Goal: Complete application form: Complete application form

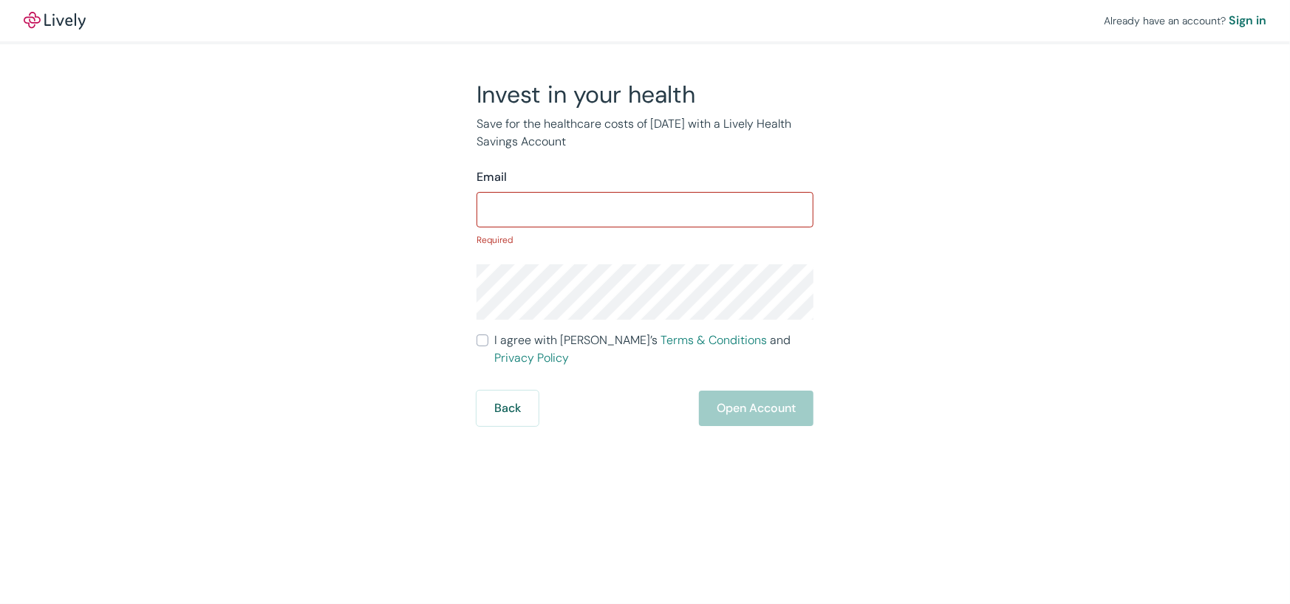
click at [565, 193] on div "​" at bounding box center [645, 209] width 337 height 35
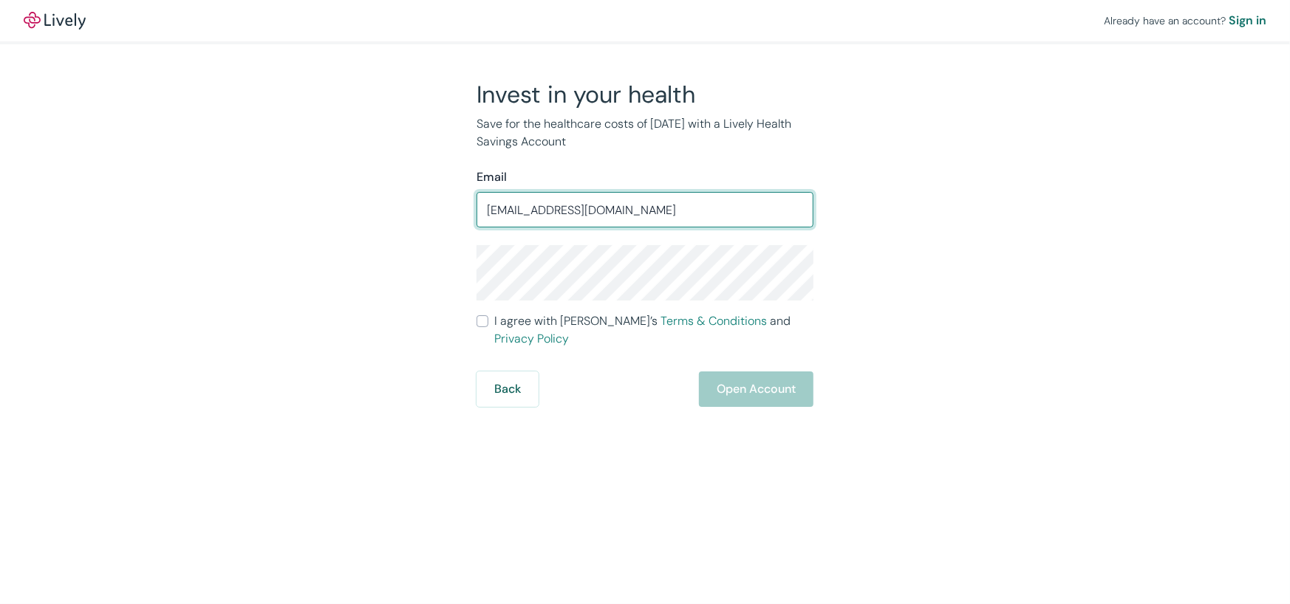
type input "cnbharrell@gmail.com"
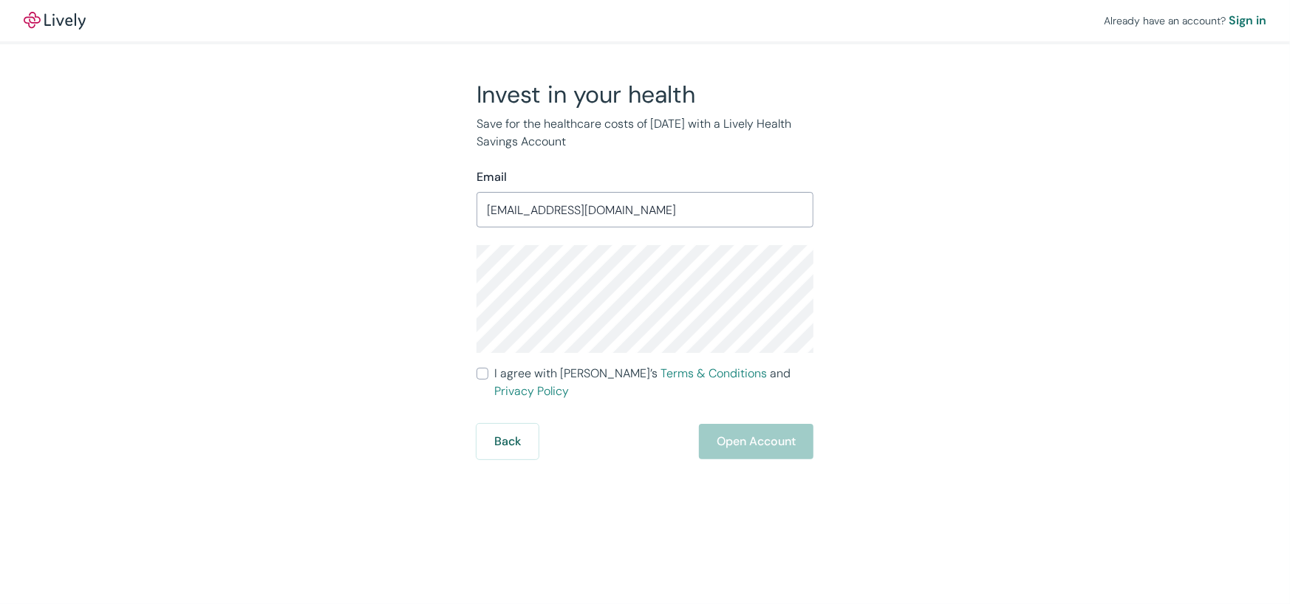
click at [480, 369] on input "I agree with Lively’s Terms & Conditions and Privacy Policy" at bounding box center [483, 374] width 12 height 12
checkbox input "true"
click at [785, 427] on button "Open Account" at bounding box center [756, 441] width 115 height 35
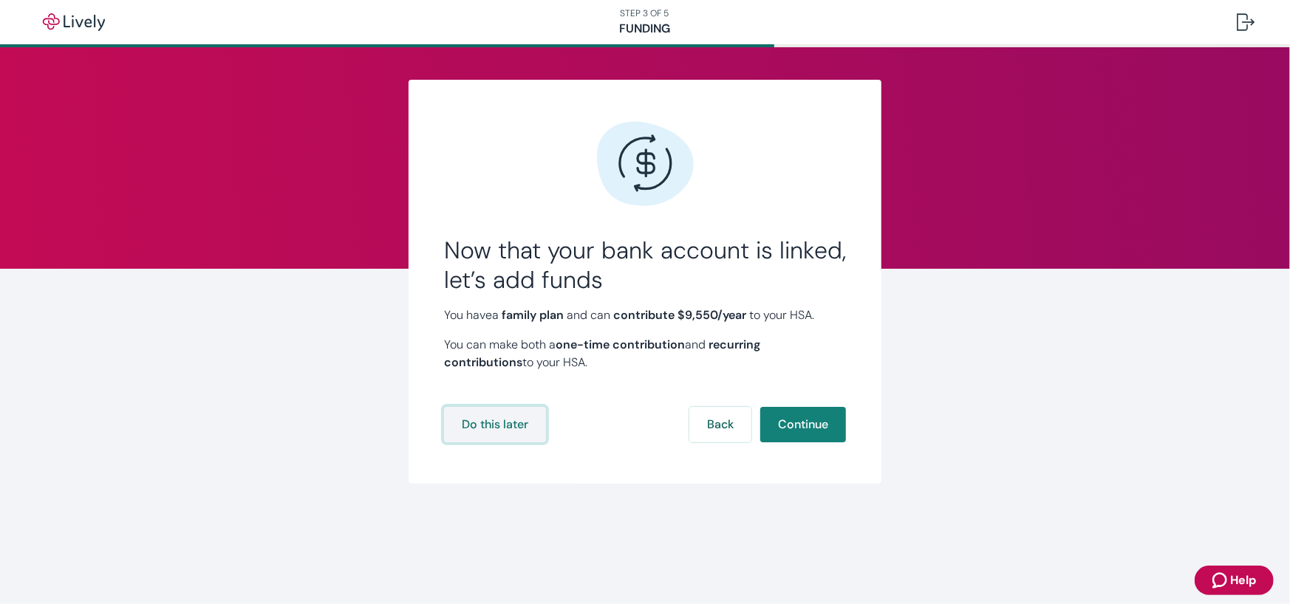
click at [496, 423] on button "Do this later" at bounding box center [495, 424] width 102 height 35
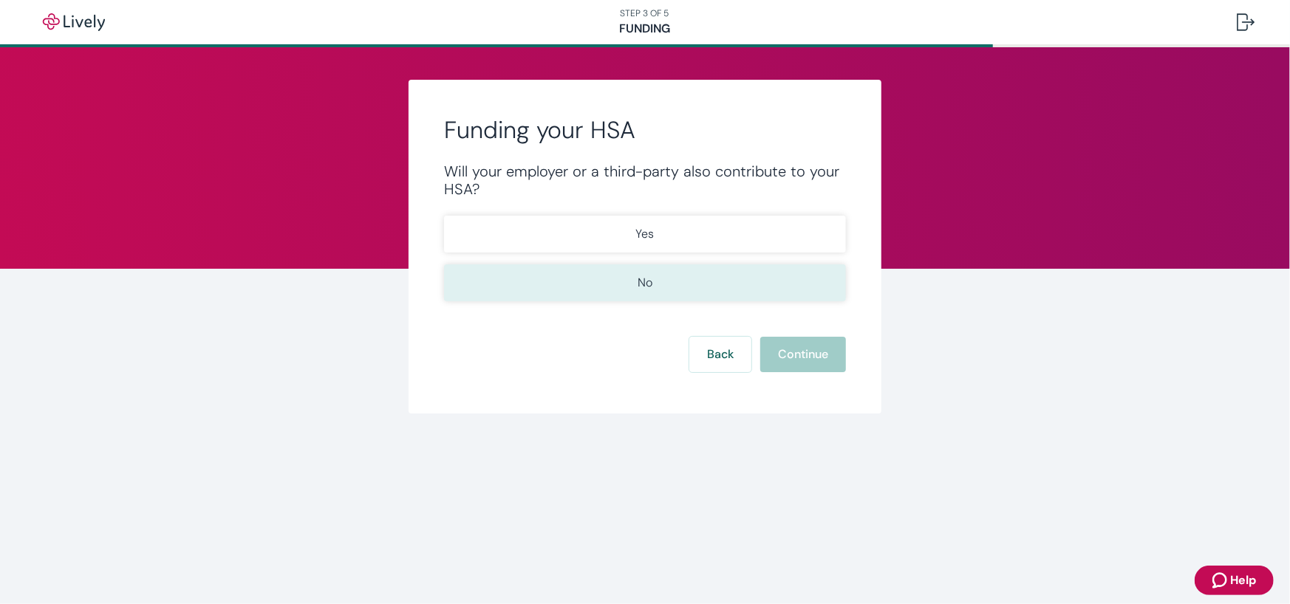
click at [653, 285] on button "No" at bounding box center [645, 283] width 402 height 37
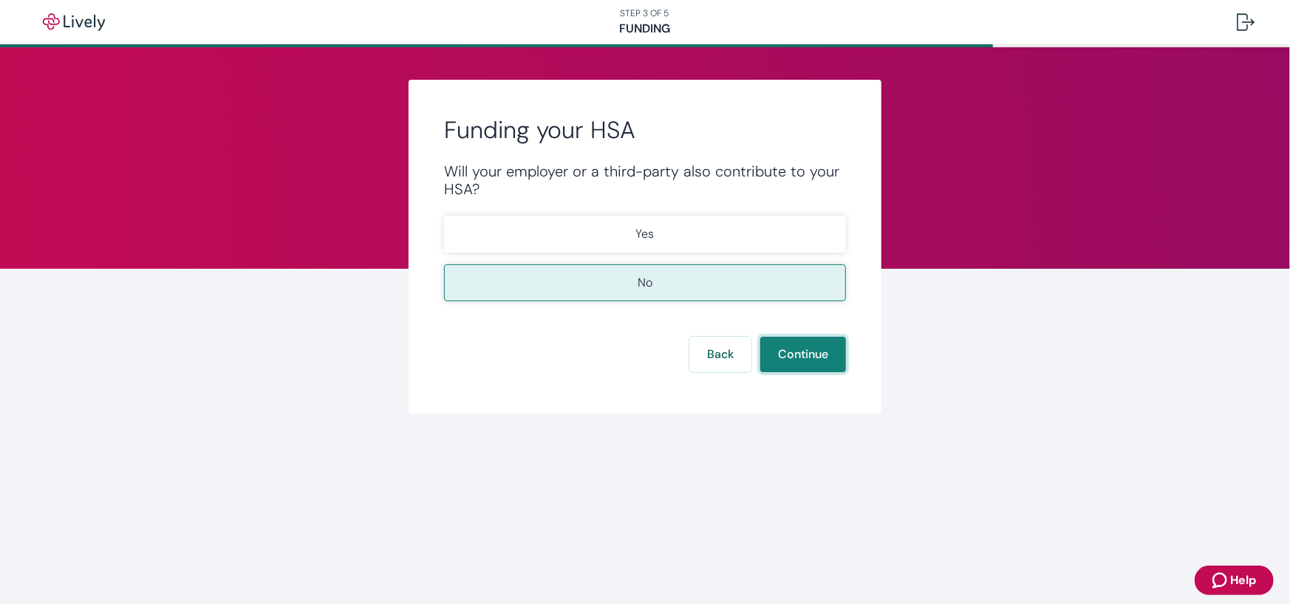
click at [804, 348] on button "Continue" at bounding box center [803, 354] width 86 height 35
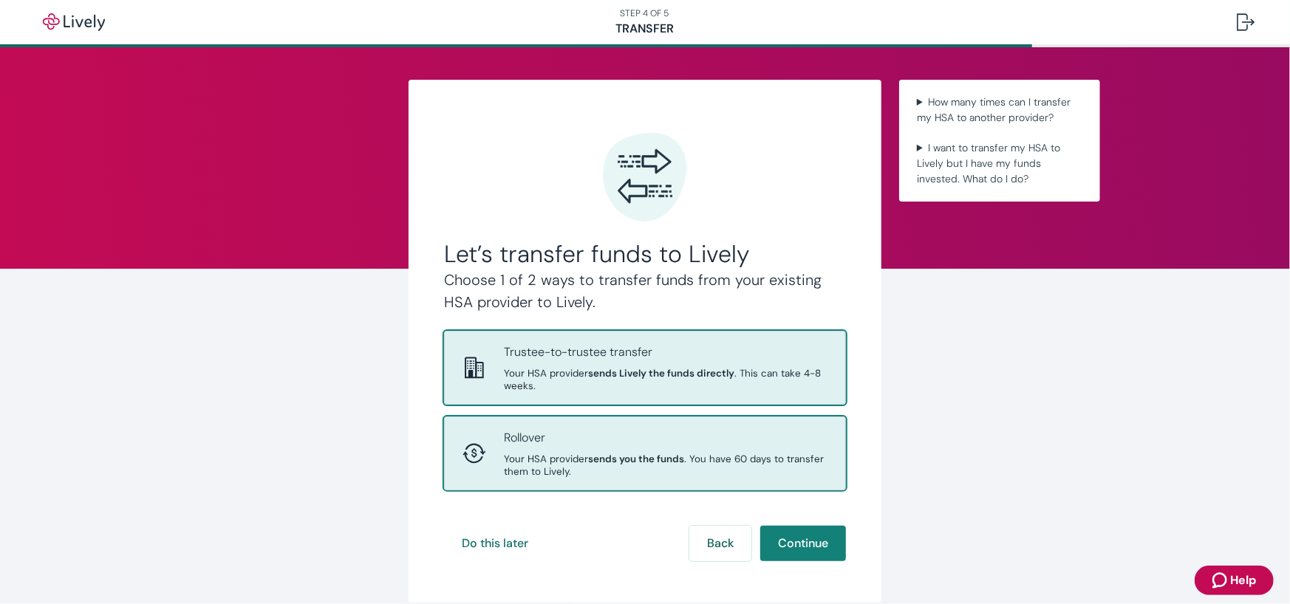
click at [723, 462] on span "Your HSA provider sends you the funds . You have 60 days to transfer them to Li…" at bounding box center [666, 465] width 324 height 25
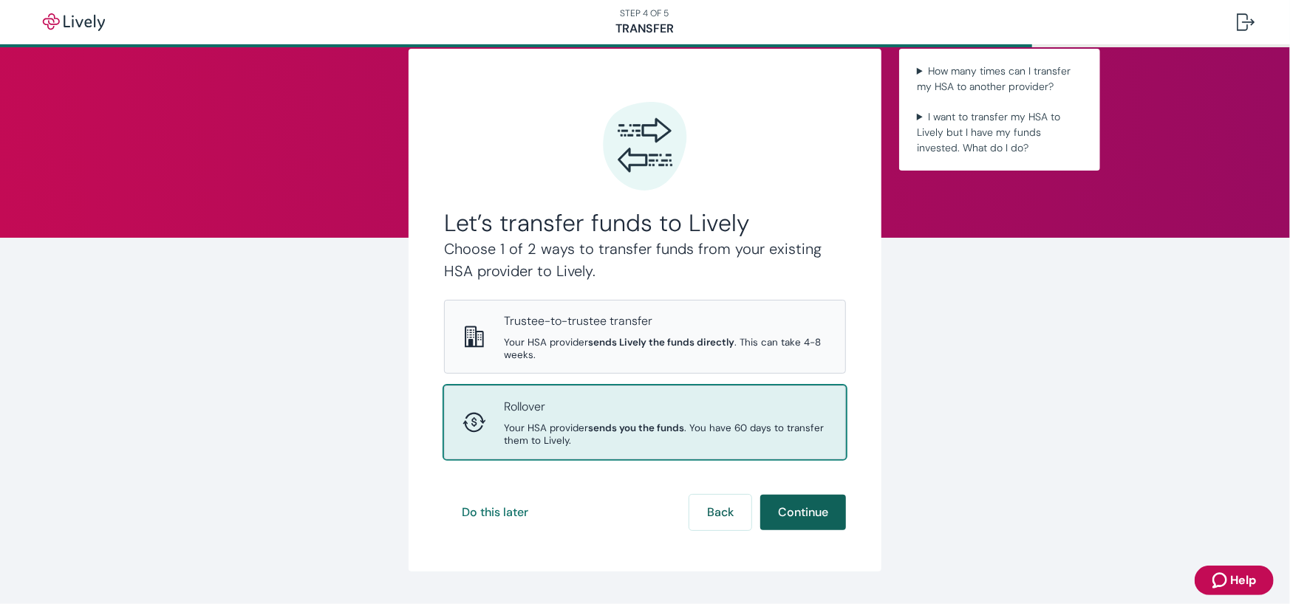
scroll to position [49, 0]
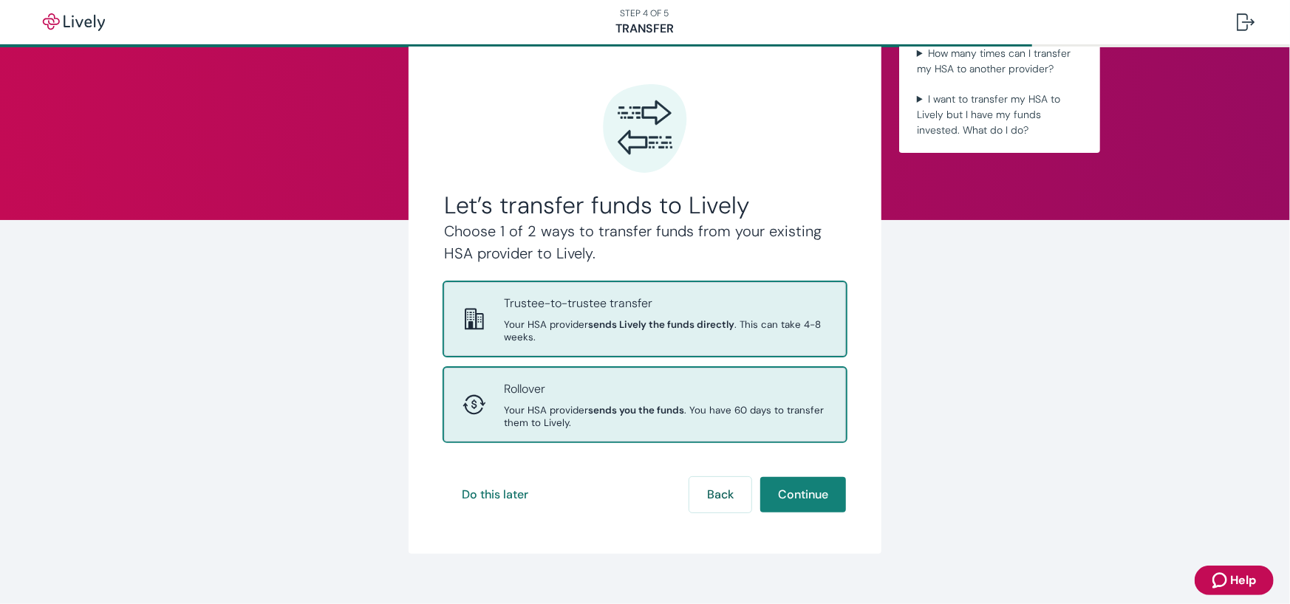
click at [763, 335] on span "Your HSA provider sends Lively the funds directly . This can take 4-8 weeks." at bounding box center [666, 330] width 324 height 25
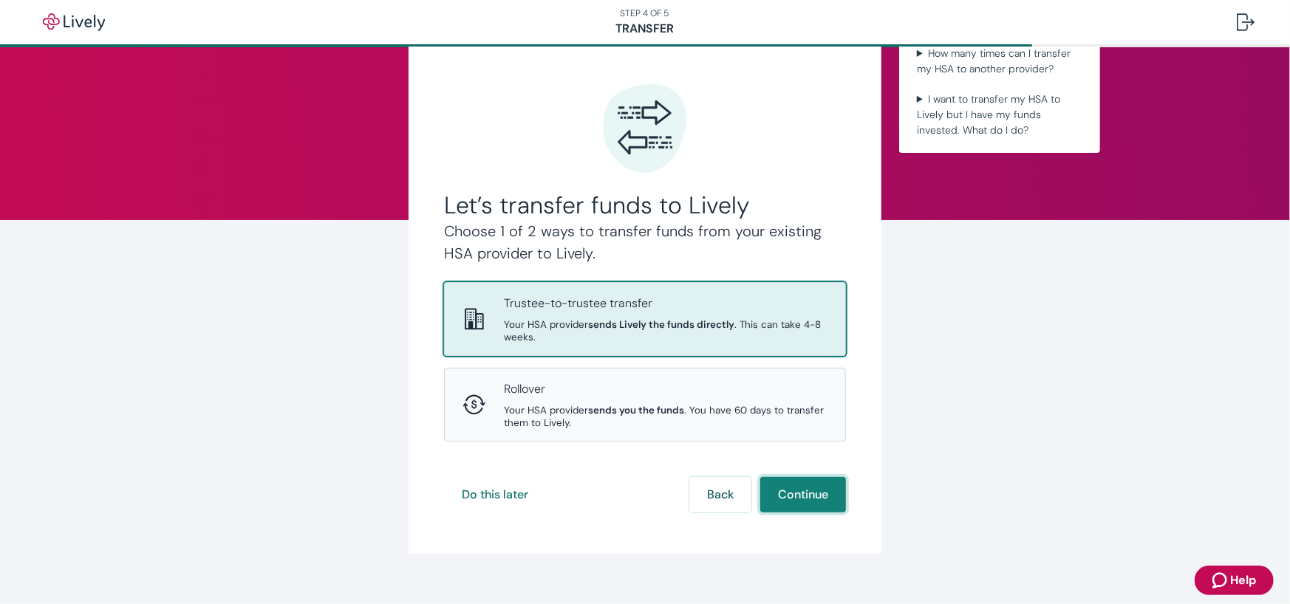
click at [811, 499] on button "Continue" at bounding box center [803, 494] width 86 height 35
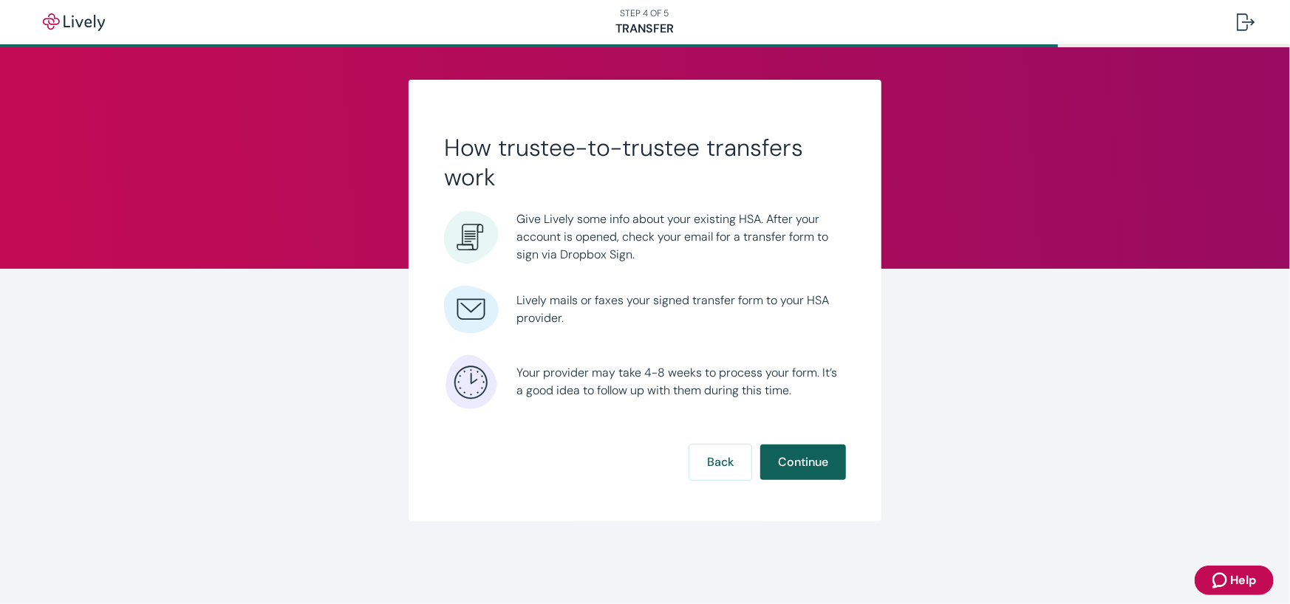
click at [815, 460] on button "Continue" at bounding box center [803, 462] width 86 height 35
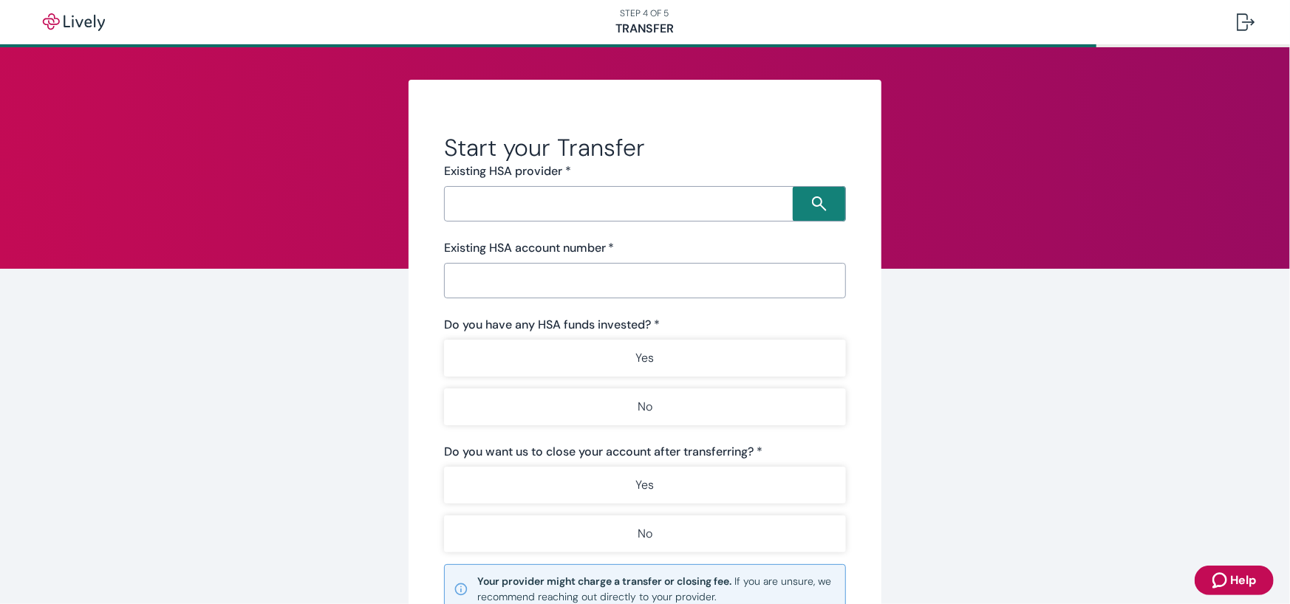
click at [573, 211] on input "Search input" at bounding box center [621, 204] width 344 height 21
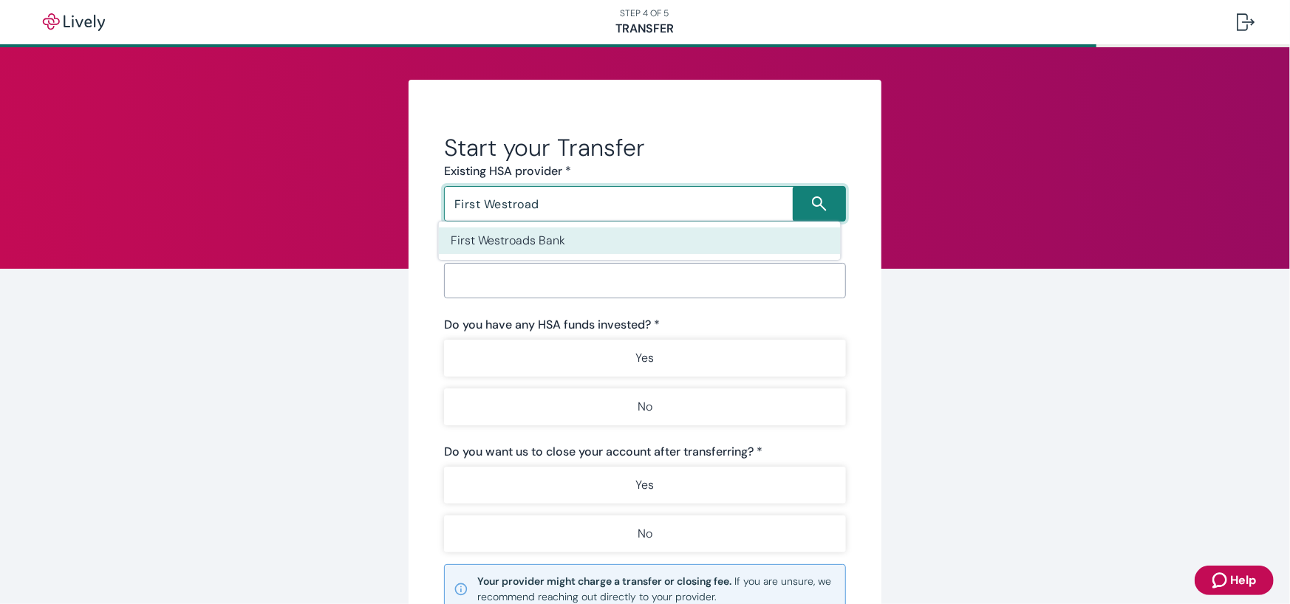
click at [564, 247] on li "First Westroads Bank" at bounding box center [640, 241] width 402 height 27
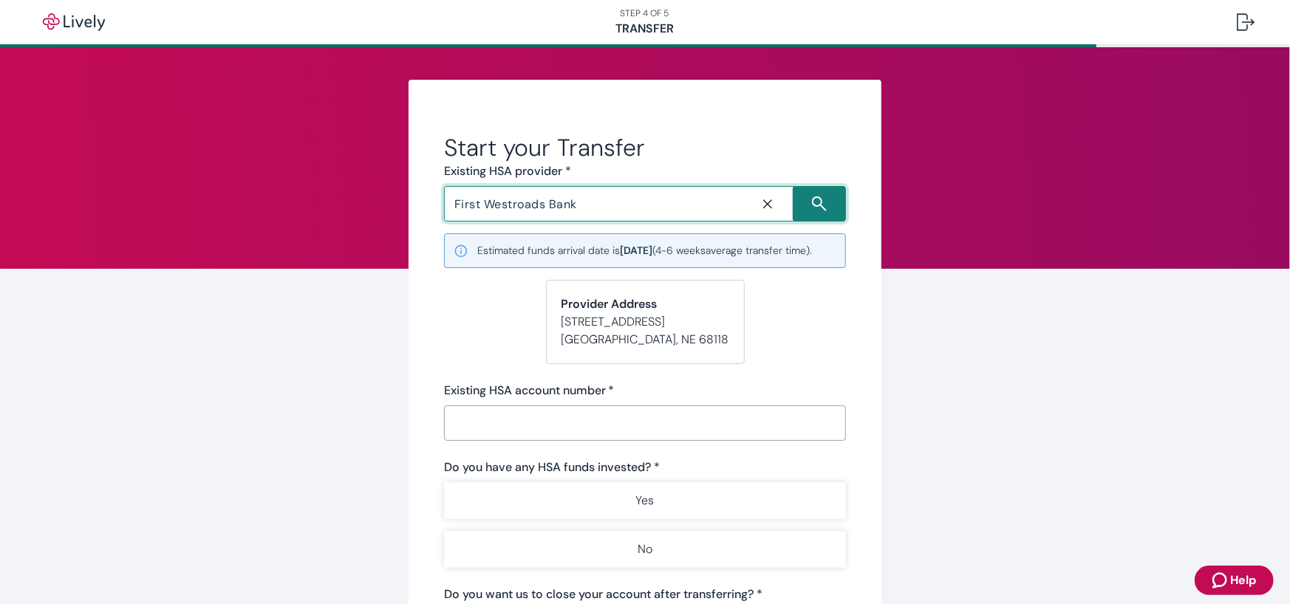
type input "First Westroads Bank"
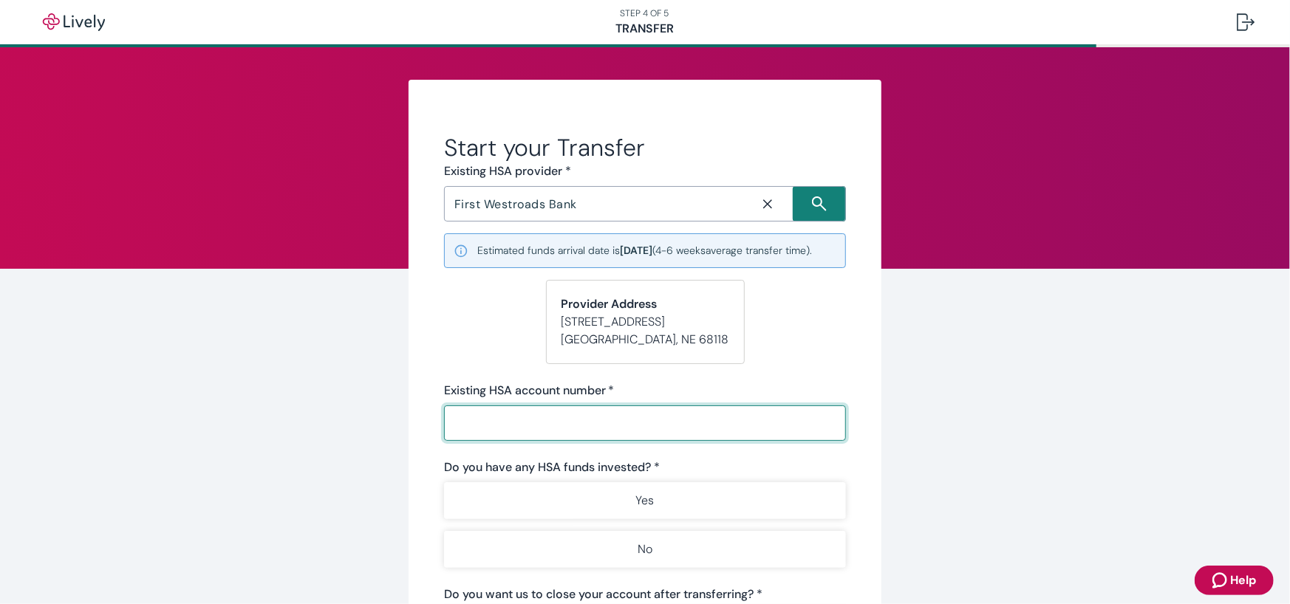
click at [594, 438] on input "Existing HSA account number   *" at bounding box center [645, 424] width 402 height 30
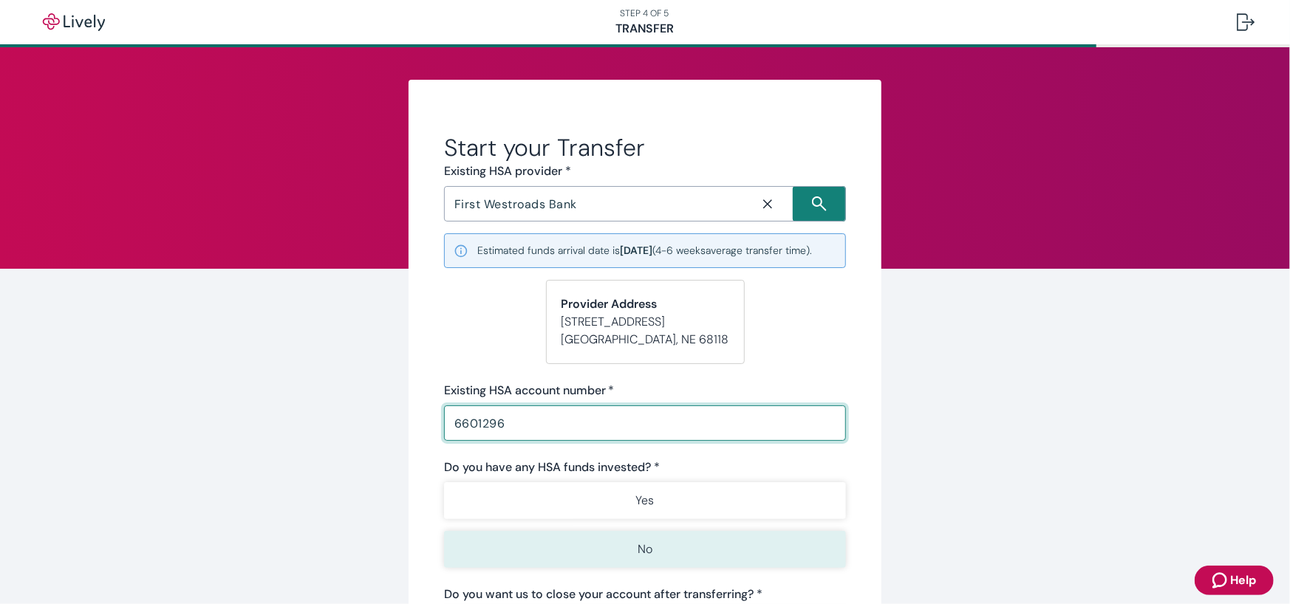
type input "6601296"
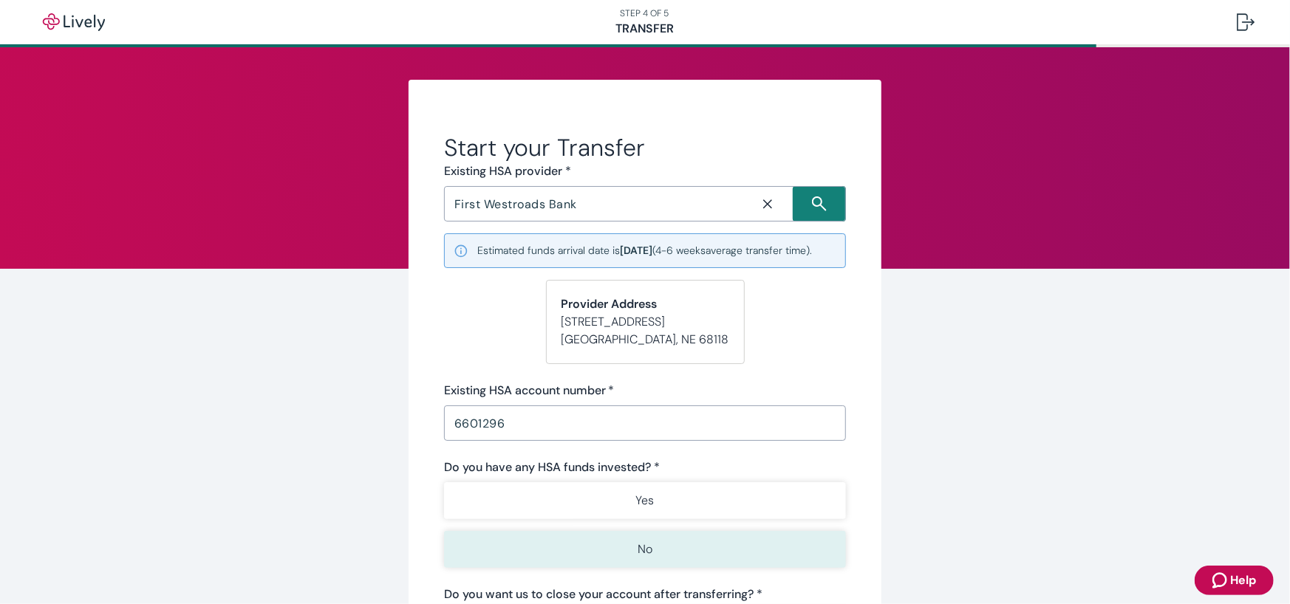
click at [664, 559] on button "No" at bounding box center [645, 549] width 402 height 37
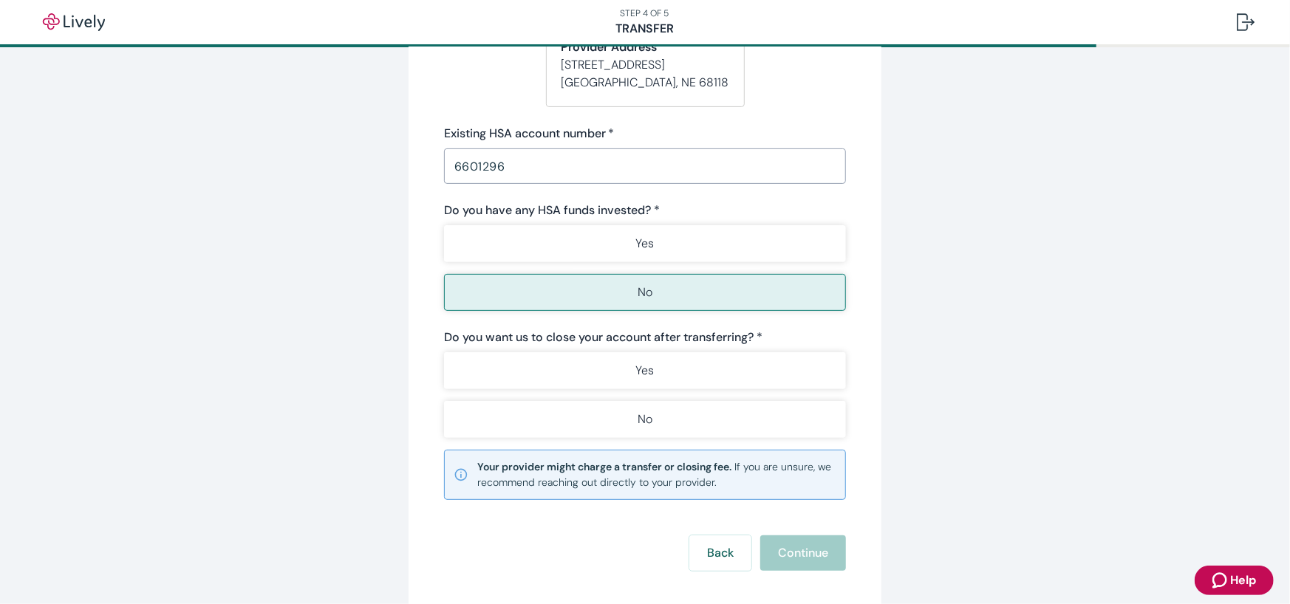
scroll to position [296, 0]
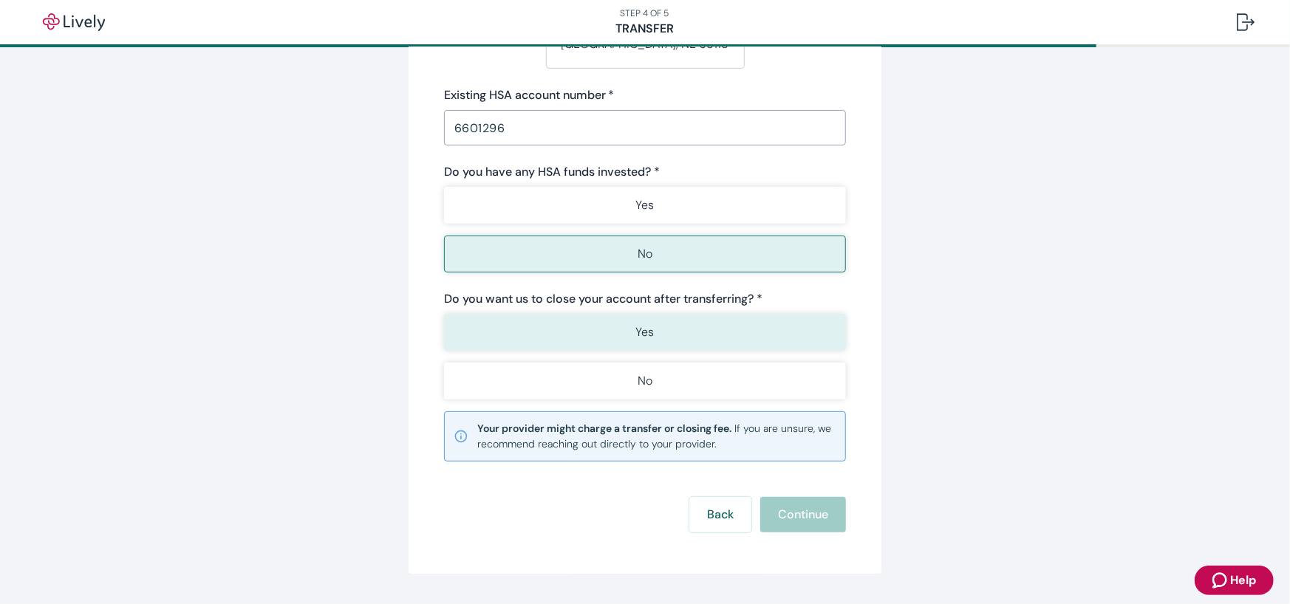
click at [649, 348] on button "Yes" at bounding box center [645, 332] width 402 height 37
click at [799, 532] on button "Continue" at bounding box center [803, 514] width 86 height 35
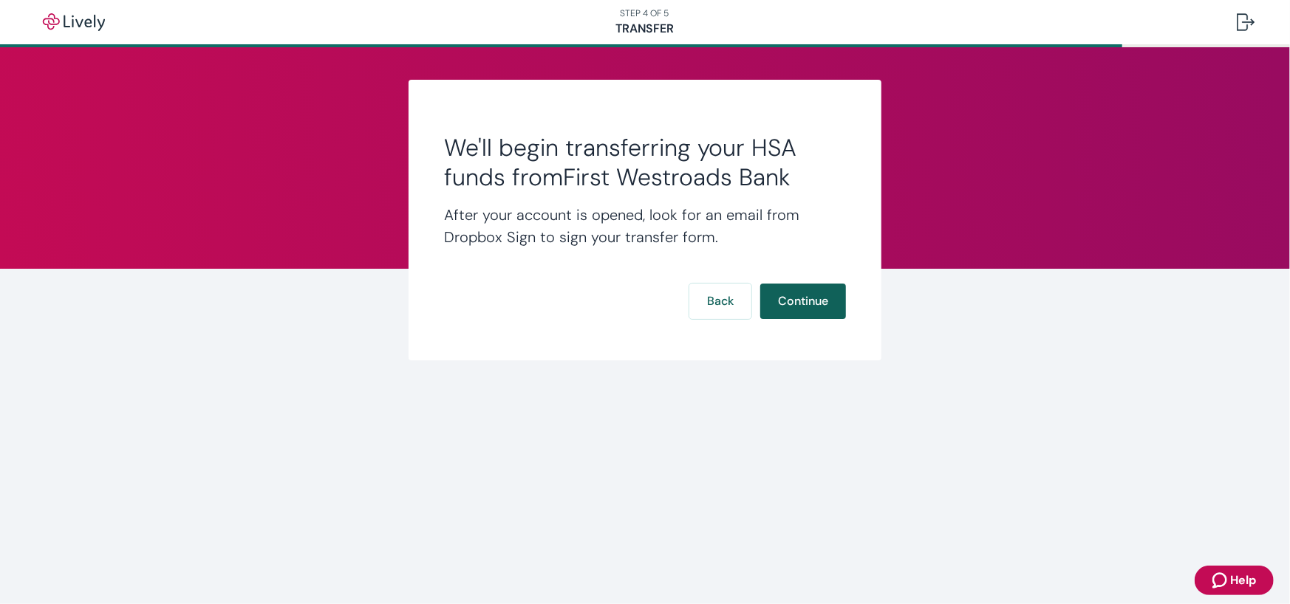
click at [805, 304] on button "Continue" at bounding box center [803, 301] width 86 height 35
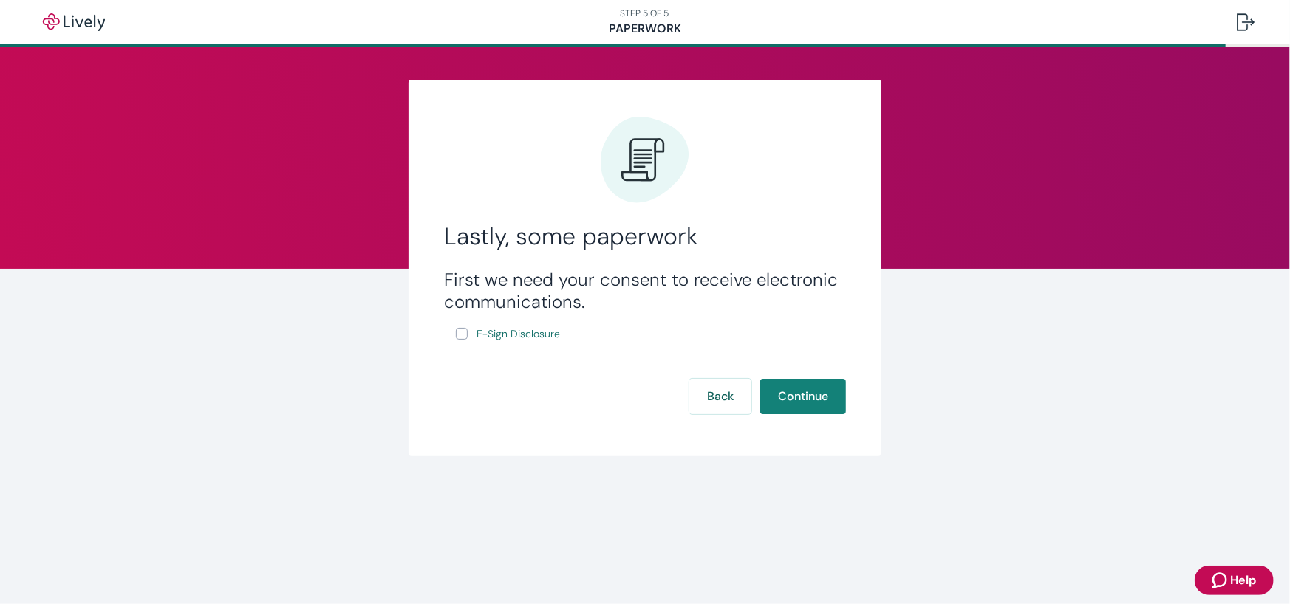
click at [462, 335] on input "E-Sign Disclosure" at bounding box center [462, 334] width 12 height 12
checkbox input "true"
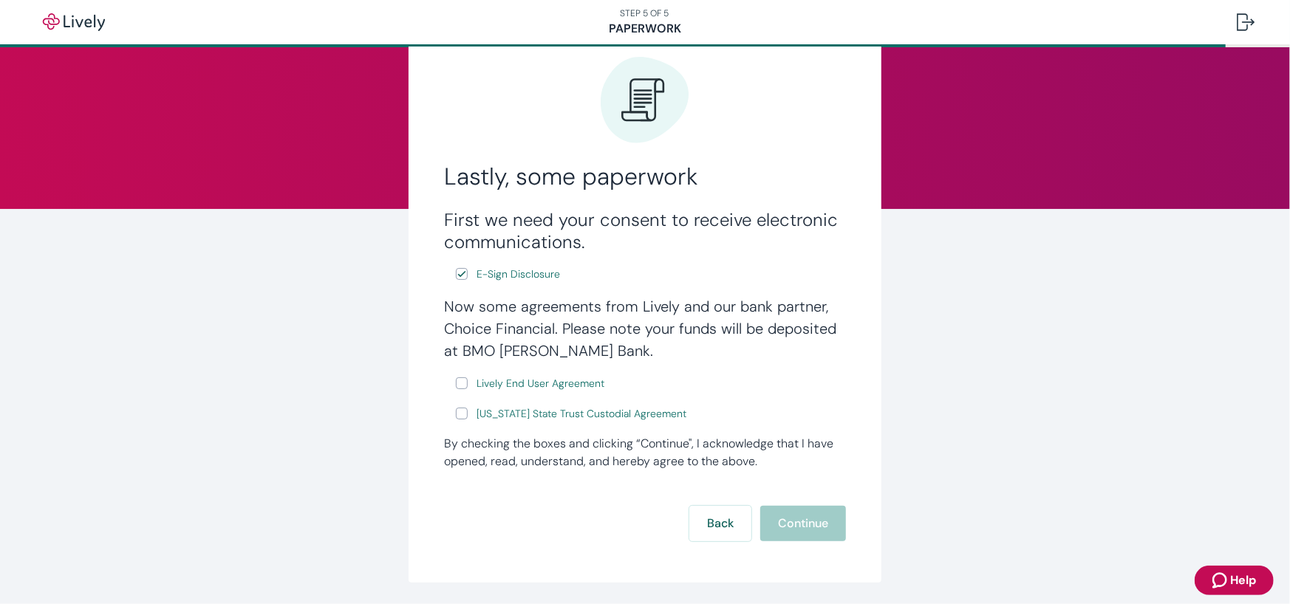
scroll to position [98, 0]
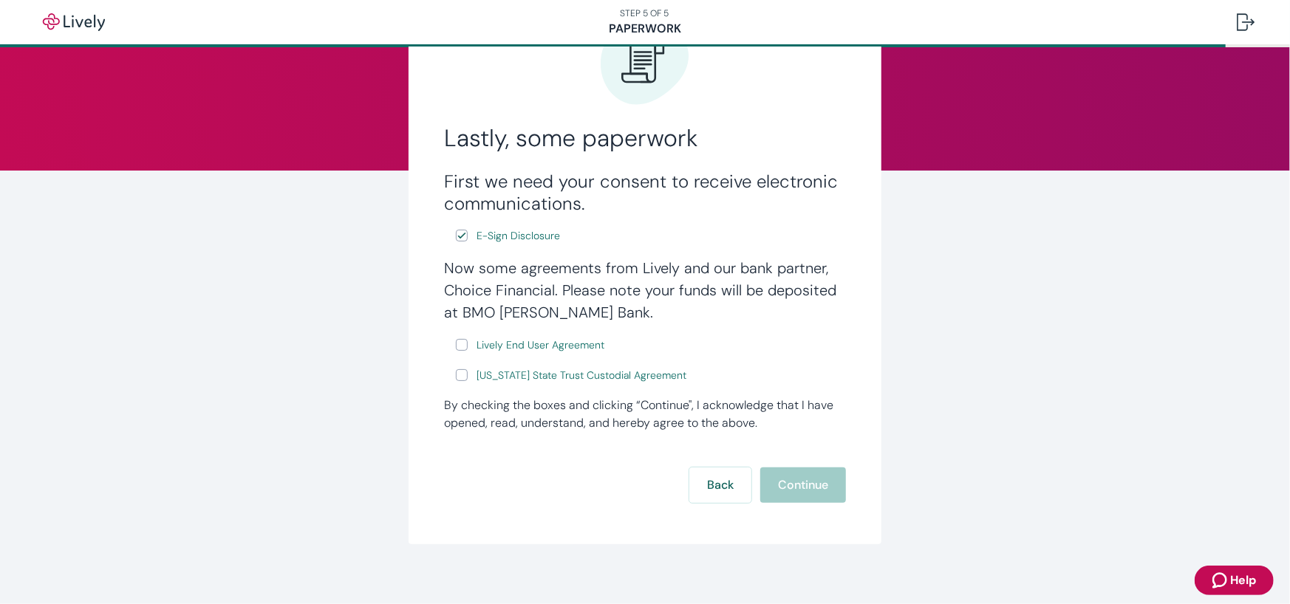
click at [460, 347] on input "Lively End User Agreement" at bounding box center [462, 345] width 12 height 12
checkbox input "true"
click at [794, 486] on div "Back Continue" at bounding box center [645, 485] width 402 height 35
click at [458, 378] on input "[US_STATE] State Trust Custodial Agreement" at bounding box center [462, 375] width 12 height 12
checkbox input "true"
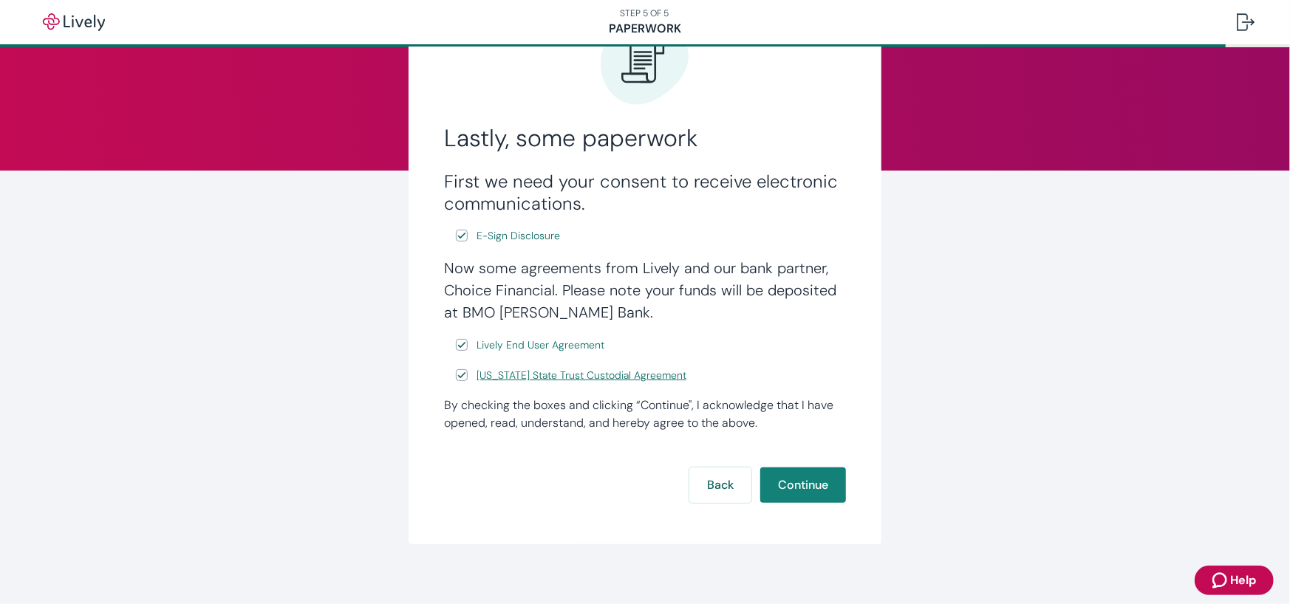
click at [601, 369] on span "[US_STATE] State Trust Custodial Agreement" at bounding box center [582, 376] width 210 height 16
click at [799, 485] on button "Continue" at bounding box center [803, 485] width 86 height 35
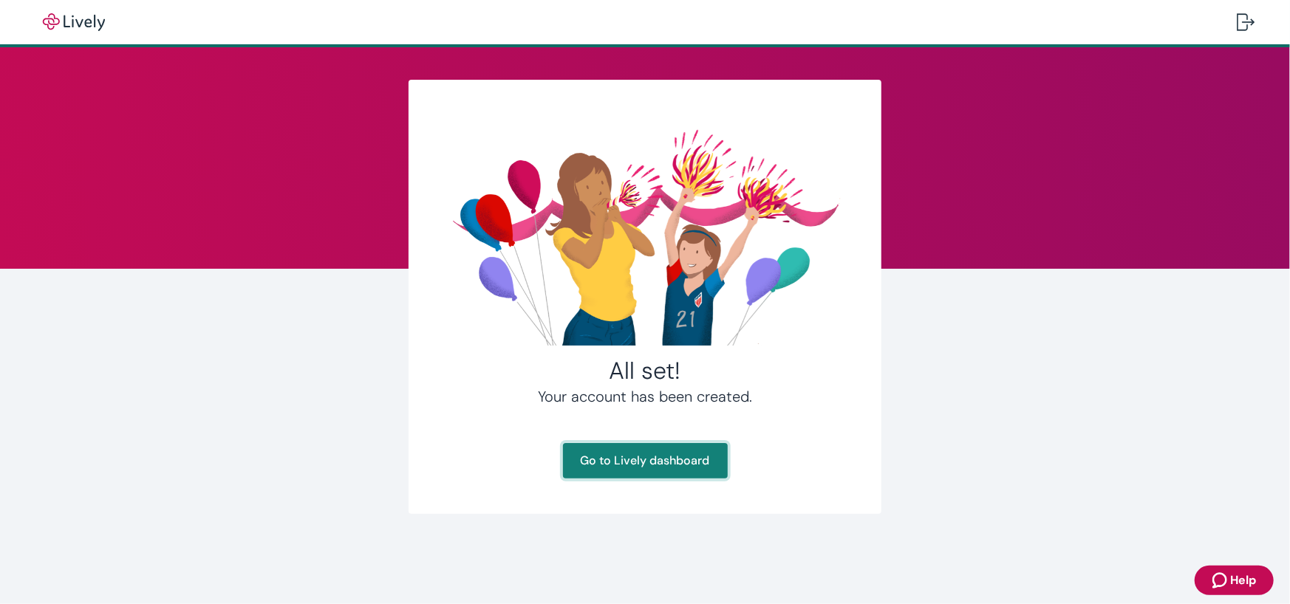
click at [649, 465] on link "Go to Lively dashboard" at bounding box center [645, 460] width 165 height 35
